Goal: Task Accomplishment & Management: Manage account settings

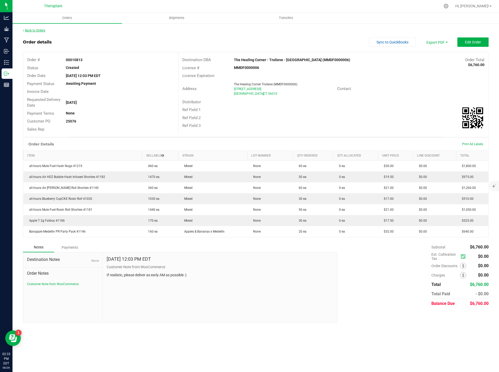
click at [38, 30] on link "Back to Orders" at bounding box center [34, 31] width 22 height 4
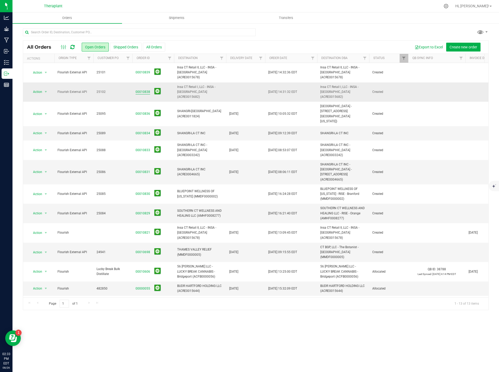
click at [145, 90] on link "00010838" at bounding box center [143, 92] width 15 height 5
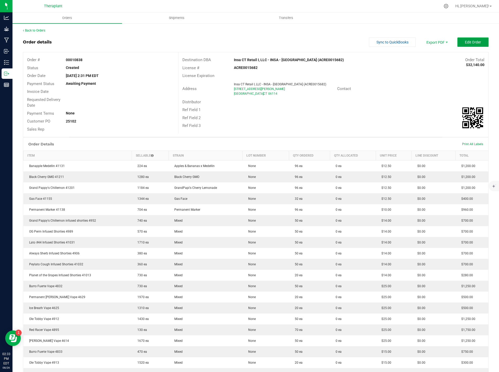
click at [467, 42] on span "Edit Order" at bounding box center [473, 42] width 16 height 4
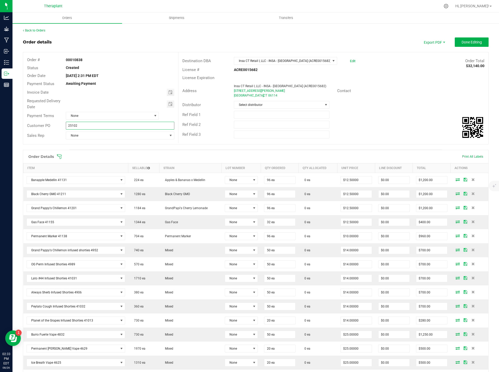
click at [67, 124] on input "25102" at bounding box center [120, 126] width 109 height 8
type input "B-25102"
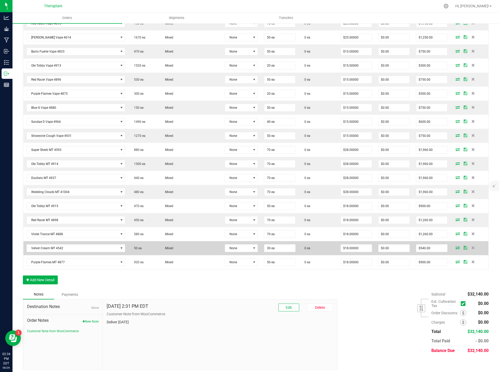
scroll to position [370, 0]
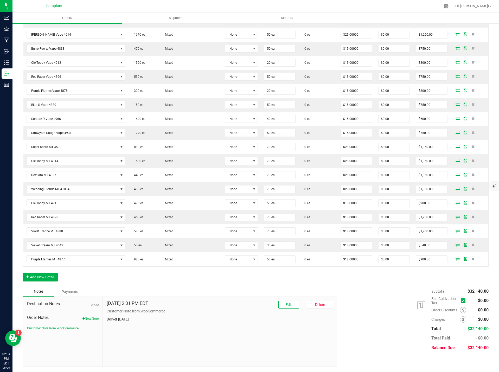
click at [90, 319] on button "New Note" at bounding box center [91, 319] width 16 height 5
paste textarea "Bulk Deal Select Varieties- Vape Cartridge 1.0g $25, Vape Cartridge 0.5g $15, A…"
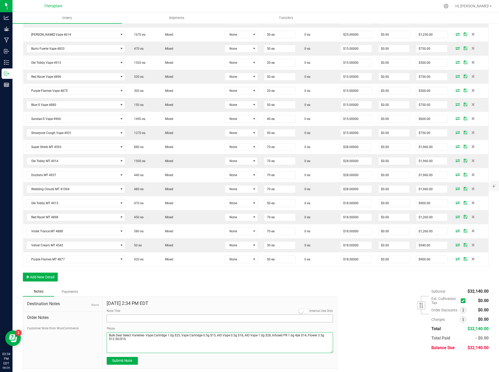
type textarea "Bulk Deal Select Varieties- Vape Cartridge 1.0g $25, Vape Cartridge 0.5g $15, A…"
click at [127, 317] on input "Note Title" at bounding box center [220, 319] width 227 height 8
type input "Bulk Deal"
click at [133, 362] on button "Submit Note" at bounding box center [122, 361] width 31 height 8
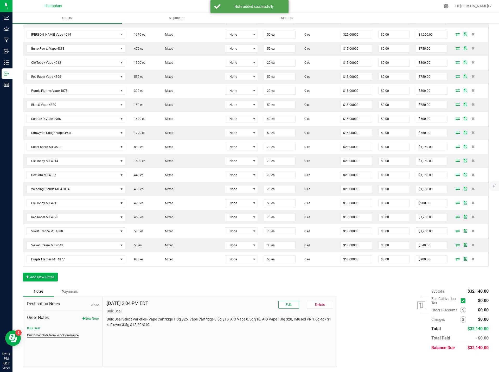
click at [53, 336] on button "Customer Note from WooCommerce" at bounding box center [53, 335] width 52 height 5
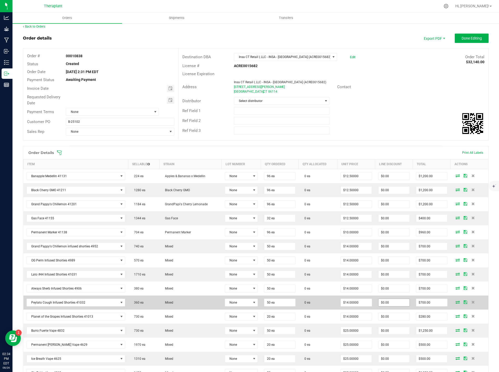
scroll to position [0, 0]
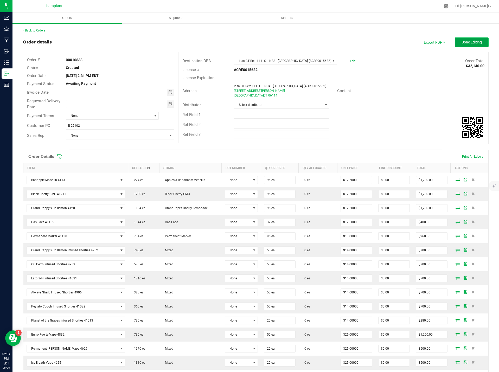
click at [462, 40] on span "Done Editing" at bounding box center [472, 42] width 20 height 4
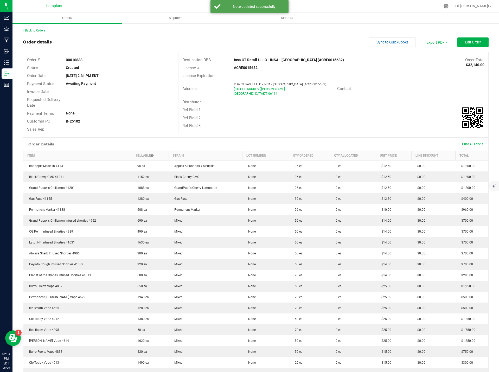
click at [41, 30] on link "Back to Orders" at bounding box center [34, 31] width 22 height 4
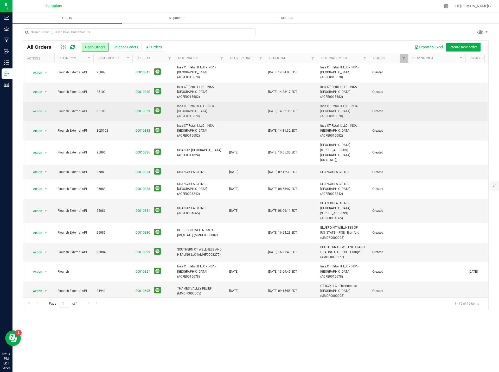
click at [141, 109] on link "00010839" at bounding box center [143, 111] width 15 height 5
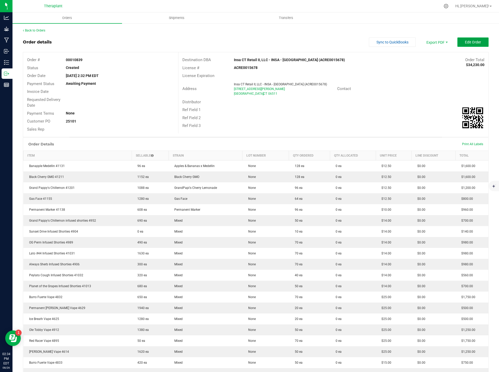
click at [472, 42] on span "Edit Order" at bounding box center [473, 42] width 16 height 4
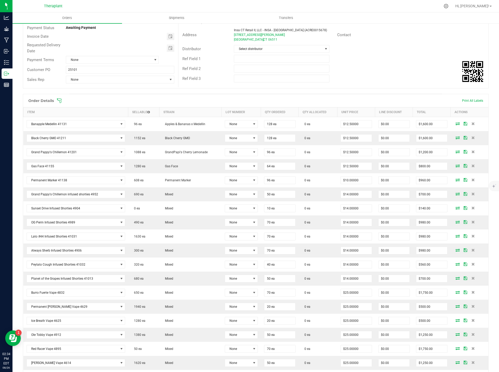
scroll to position [26, 0]
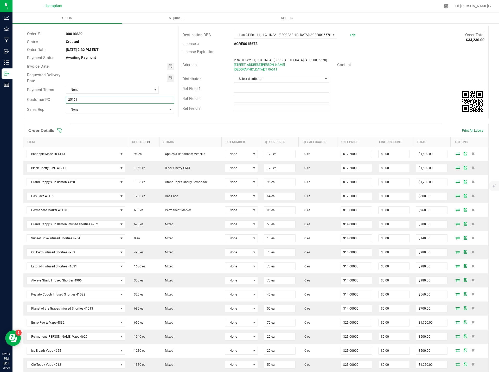
click at [67, 101] on input "25101" at bounding box center [120, 100] width 109 height 8
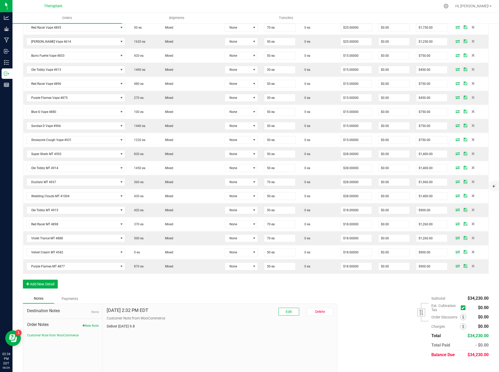
scroll to position [385, 0]
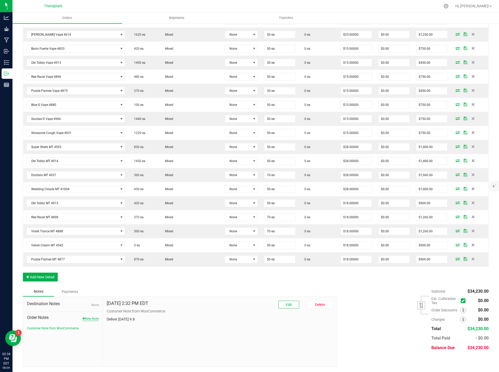
type input "B-25101"
click at [92, 318] on button "New Note" at bounding box center [91, 319] width 16 height 5
paste textarea "Bulk Deal Select Varieties- Vape Cartridge 1.0g $25, Vape Cartridge 0.5g $15, A…"
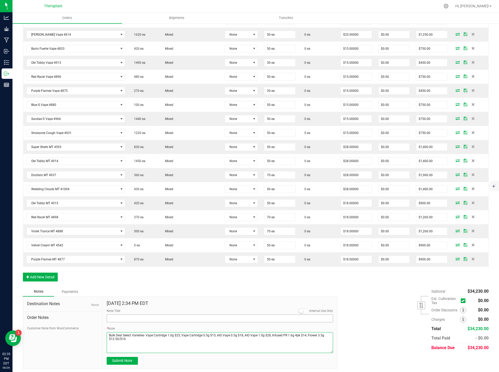
type textarea "Bulk Deal Select Varieties- Vape Cartridge 1.0g $25, Vape Cartridge 0.5g $15, A…"
click at [121, 319] on input "Note Title" at bounding box center [220, 319] width 227 height 8
type input "Bulk Deal"
click at [126, 363] on span "Submit Note" at bounding box center [122, 361] width 20 height 4
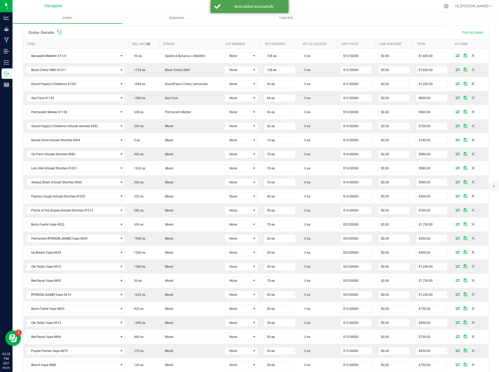
scroll to position [0, 0]
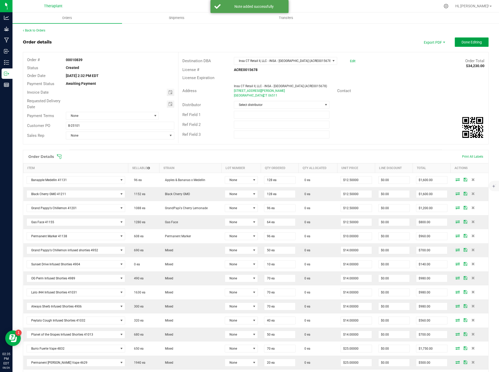
click at [473, 44] on span "Done Editing" at bounding box center [472, 42] width 20 height 4
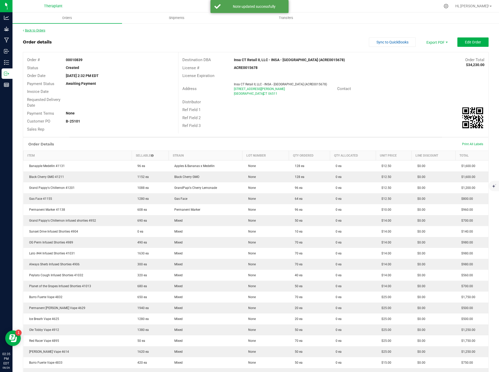
click at [37, 31] on link "Back to Orders" at bounding box center [34, 31] width 22 height 4
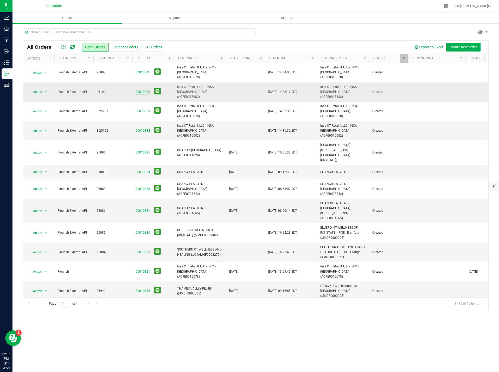
click at [143, 90] on link "00010840" at bounding box center [143, 92] width 15 height 5
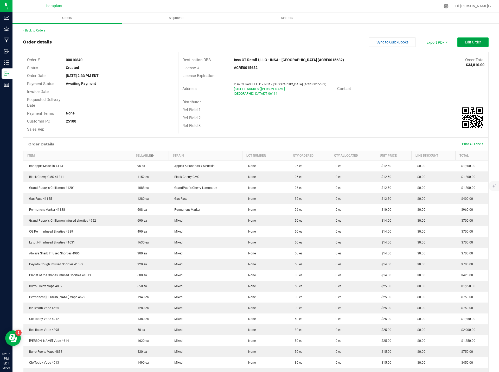
click at [468, 41] on span "Edit Order" at bounding box center [473, 42] width 16 height 4
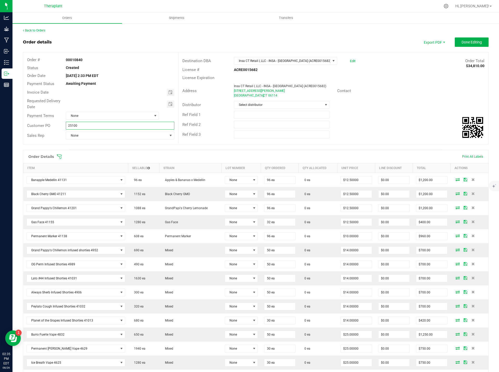
click at [69, 126] on input "25100" at bounding box center [120, 126] width 109 height 8
click at [66, 125] on input "-25100" at bounding box center [120, 126] width 109 height 8
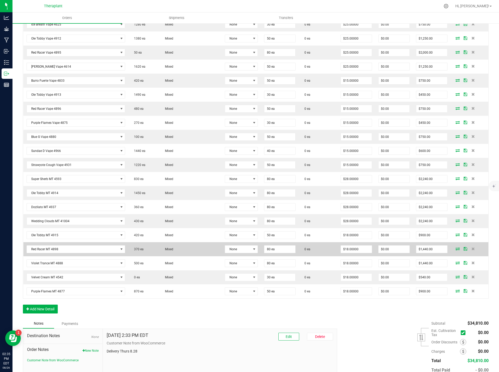
scroll to position [370, 0]
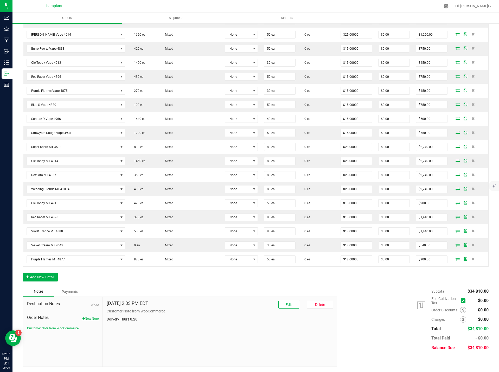
type input "B-25100"
click at [92, 319] on button "New Note" at bounding box center [91, 319] width 16 height 5
paste textarea "Bulk Deal Select Varieties- Vape Cartridge 1.0g $25, Vape Cartridge 0.5g $15, A…"
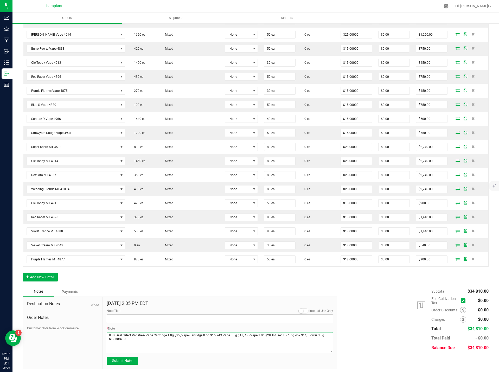
type textarea "Bulk Deal Select Varieties- Vape Cartridge 1.0g $25, Vape Cartridge 0.5g $15, A…"
click at [120, 320] on input "Note Title" at bounding box center [220, 319] width 227 height 8
type input "Bulk Deal"
click at [121, 364] on button "Submit Note" at bounding box center [122, 361] width 31 height 8
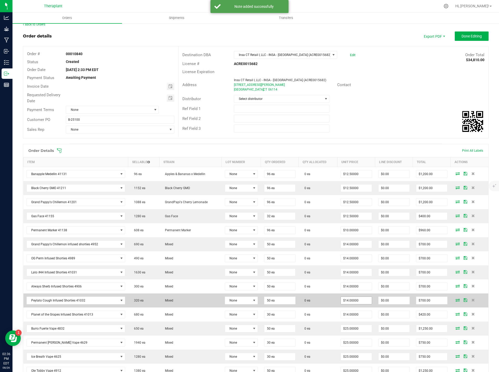
scroll to position [0, 0]
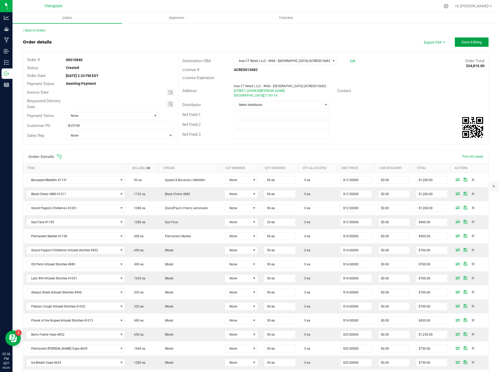
click at [472, 42] on span "Done Editing" at bounding box center [472, 42] width 20 height 4
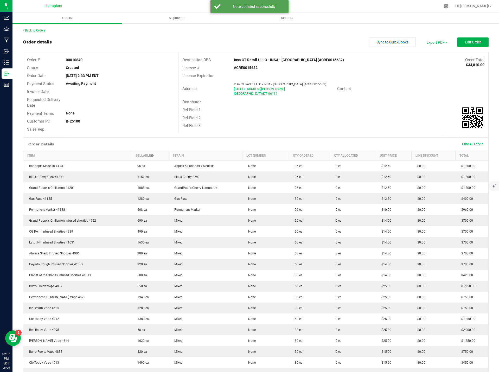
click at [39, 30] on link "Back to Orders" at bounding box center [34, 31] width 22 height 4
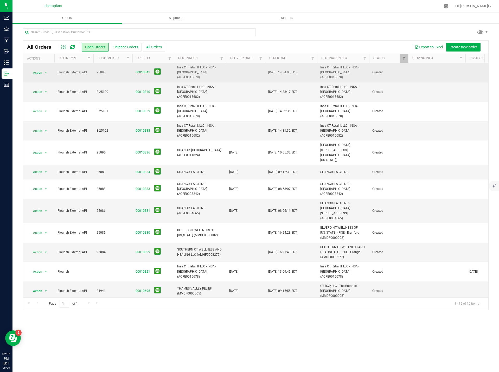
click at [140, 68] on span "00010841" at bounding box center [153, 72] width 35 height 8
click at [139, 70] on link "00010841" at bounding box center [143, 72] width 15 height 5
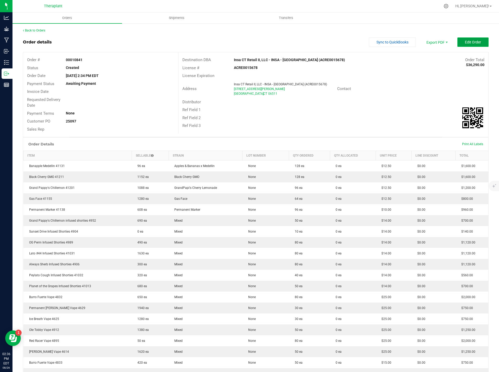
click at [483, 44] on button "Edit Order" at bounding box center [473, 41] width 31 height 9
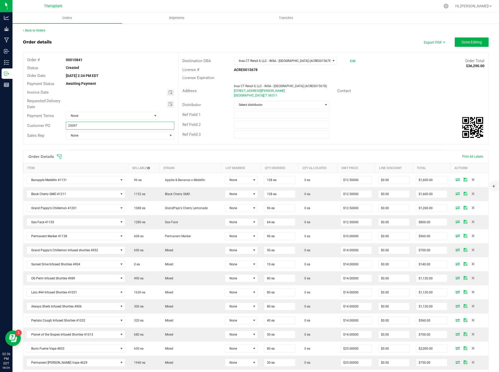
click at [69, 126] on input "25097" at bounding box center [120, 126] width 109 height 8
click at [68, 125] on input "25097" at bounding box center [120, 126] width 109 height 8
type input "B-25097"
click at [396, 118] on div "Ref Field 1" at bounding box center [334, 115] width 310 height 10
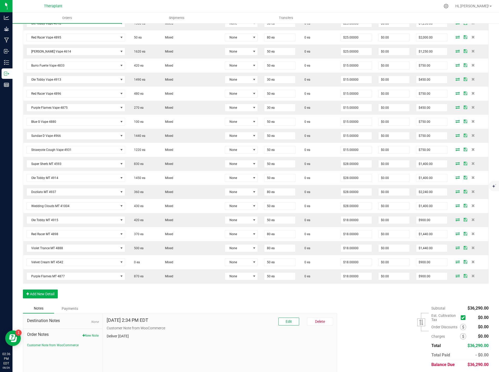
scroll to position [385, 0]
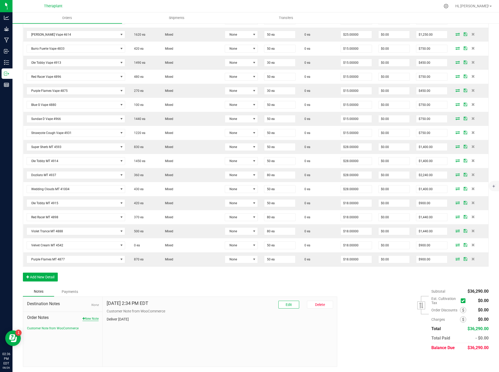
click at [95, 320] on button "New Note" at bounding box center [91, 319] width 16 height 5
paste textarea "Bulk Deal Select Varieties- Vape Cartridge 1.0g $25, Vape Cartridge 0.5g $15, A…"
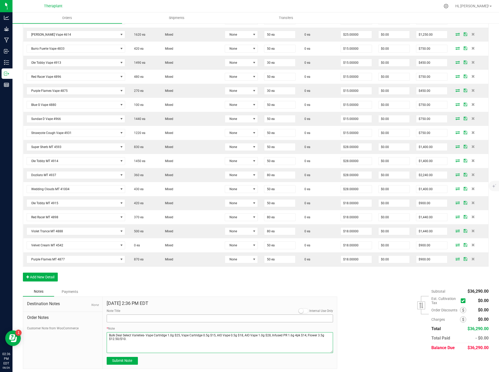
type textarea "Bulk Deal Select Varieties- Vape Cartridge 1.0g $25, Vape Cartridge 0.5g $15, A…"
click at [115, 317] on input "Note Title" at bounding box center [220, 319] width 227 height 8
type input "Bulk Deal"
click at [123, 361] on span "Submit Note" at bounding box center [122, 361] width 20 height 4
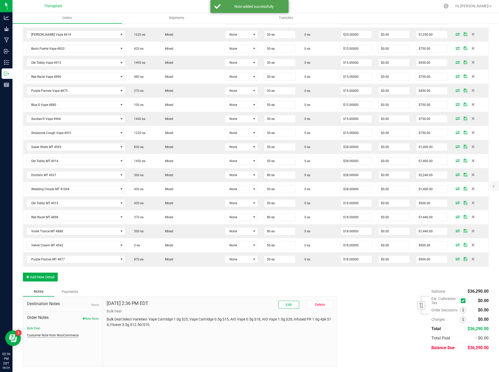
click at [76, 337] on button "Customer Note from WooCommerce" at bounding box center [53, 335] width 52 height 5
click at [204, 288] on div "Notes Payments" at bounding box center [178, 292] width 311 height 10
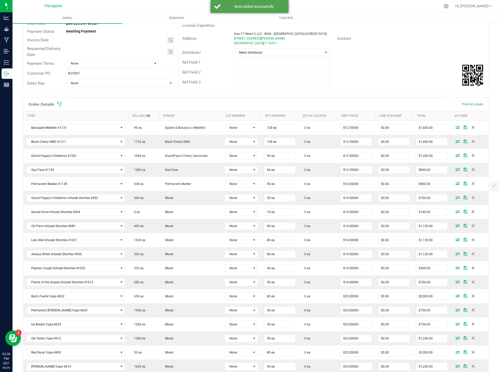
scroll to position [0, 0]
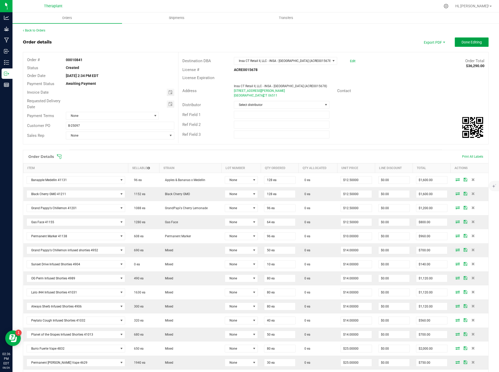
click at [475, 45] on button "Done Editing" at bounding box center [472, 41] width 34 height 9
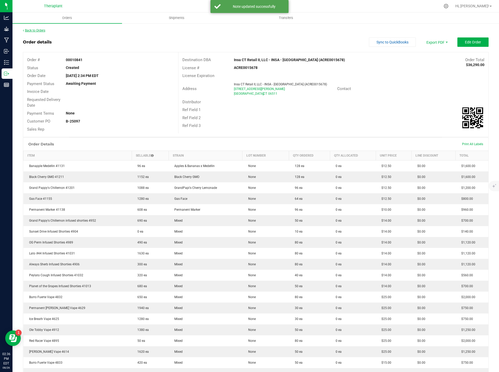
click at [32, 31] on link "Back to Orders" at bounding box center [34, 31] width 22 height 4
